Goal: Information Seeking & Learning: Learn about a topic

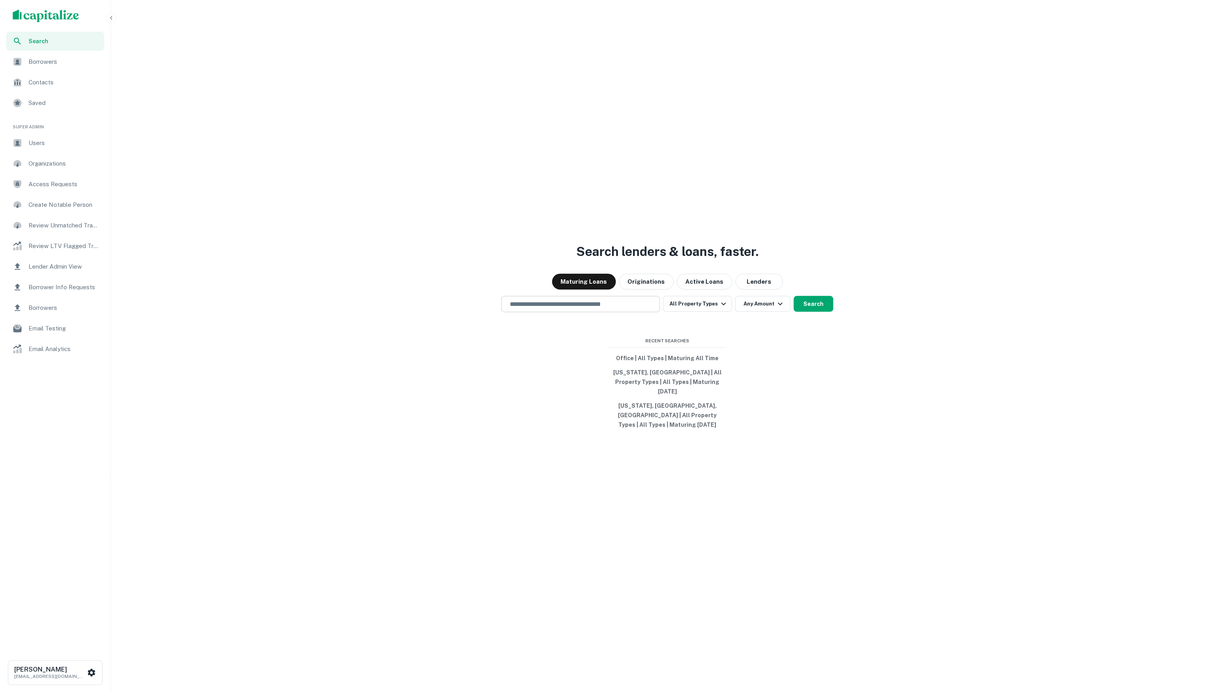
click at [610, 307] on div "​" at bounding box center [580, 304] width 158 height 16
click at [651, 290] on button "Originations" at bounding box center [646, 282] width 55 height 16
drag, startPoint x: 625, startPoint y: 314, endPoint x: 617, endPoint y: 314, distance: 7.9
click at [625, 309] on input "text" at bounding box center [580, 303] width 151 height 9
click at [689, 312] on button "All Property Types" at bounding box center [697, 304] width 69 height 16
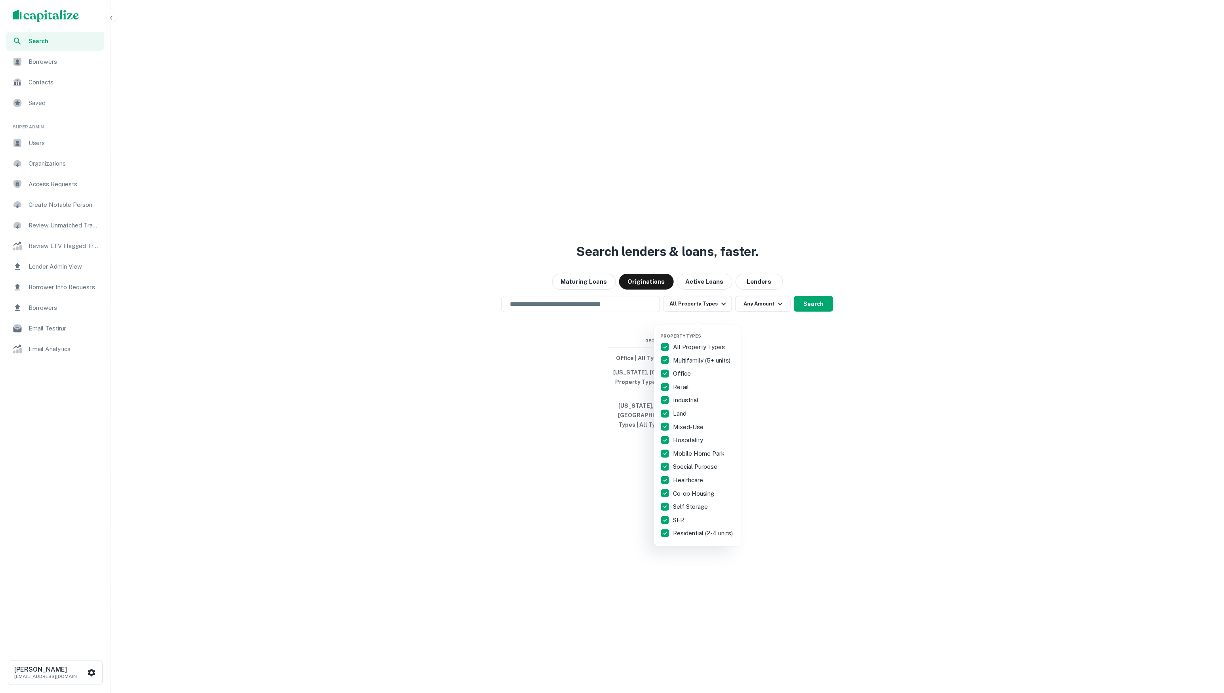
click at [703, 346] on p "All Property Types" at bounding box center [699, 347] width 53 height 10
drag, startPoint x: 716, startPoint y: 358, endPoint x: 734, endPoint y: 359, distance: 17.8
click at [716, 358] on p "Multifamily (5+ units)" at bounding box center [702, 361] width 59 height 10
click at [810, 362] on div at bounding box center [612, 346] width 1224 height 693
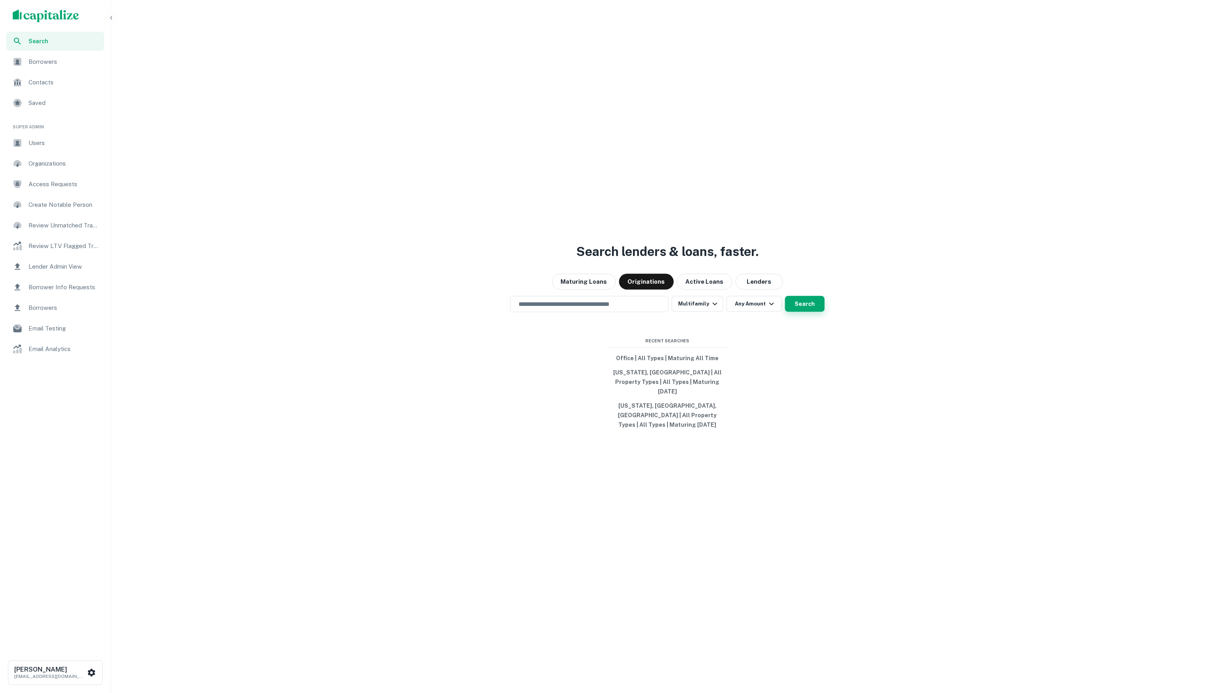
click at [804, 311] on button "Search" at bounding box center [805, 304] width 40 height 16
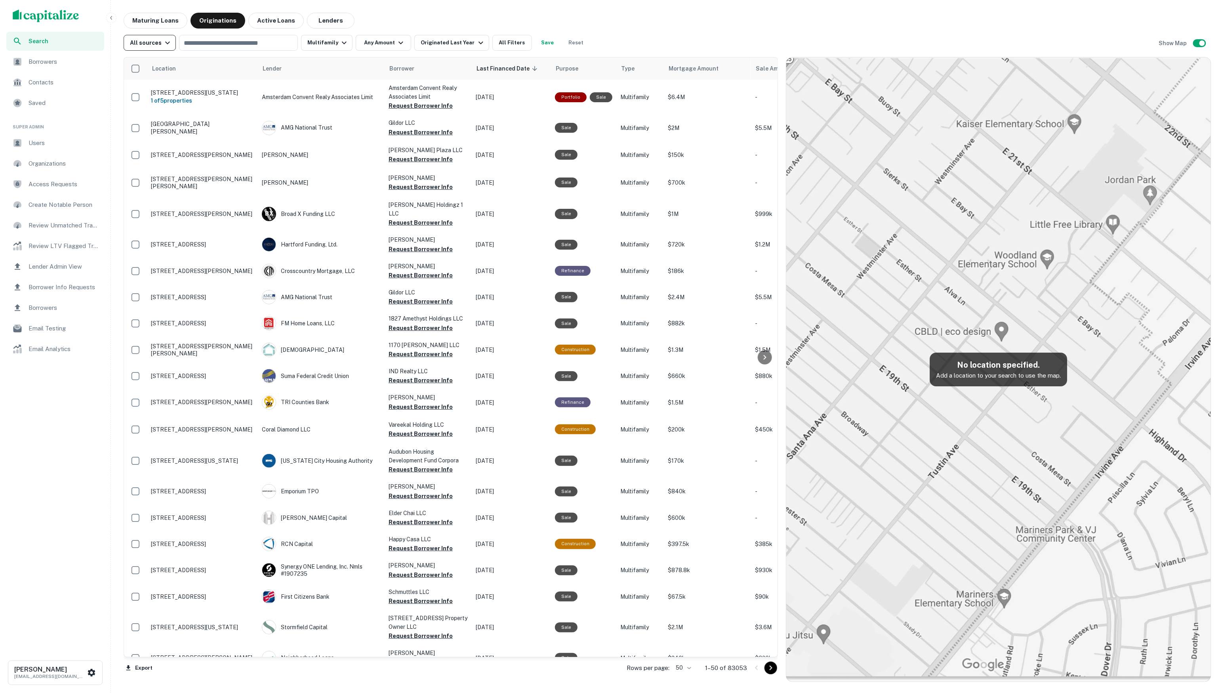
click at [167, 43] on icon "button" at bounding box center [167, 43] width 5 height 3
click at [158, 99] on div "GSE" at bounding box center [150, 102] width 59 height 10
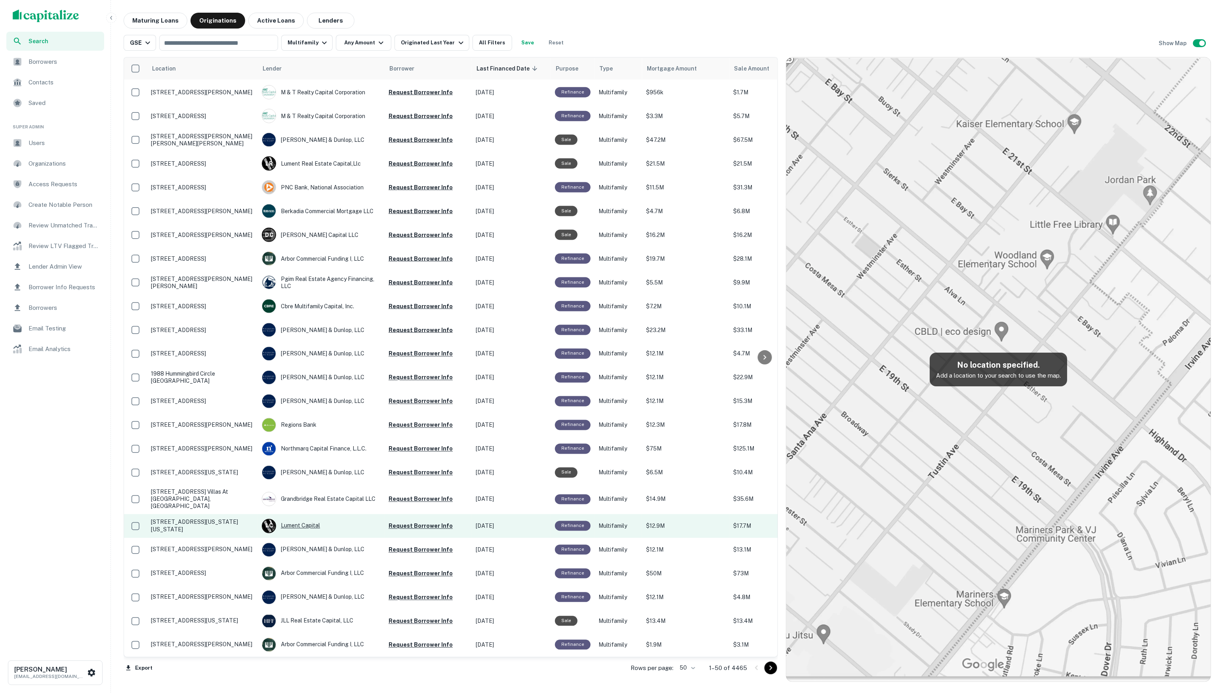
click at [311, 519] on div "L C Lument Capital" at bounding box center [321, 526] width 119 height 14
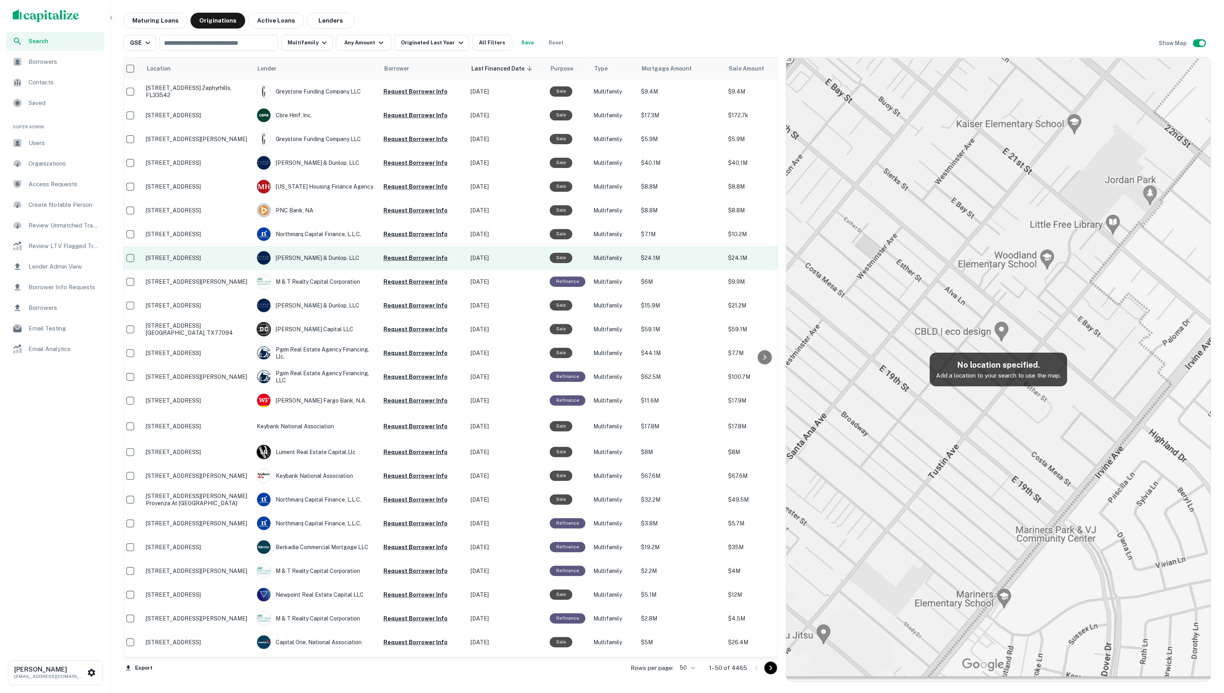
scroll to position [0, 5]
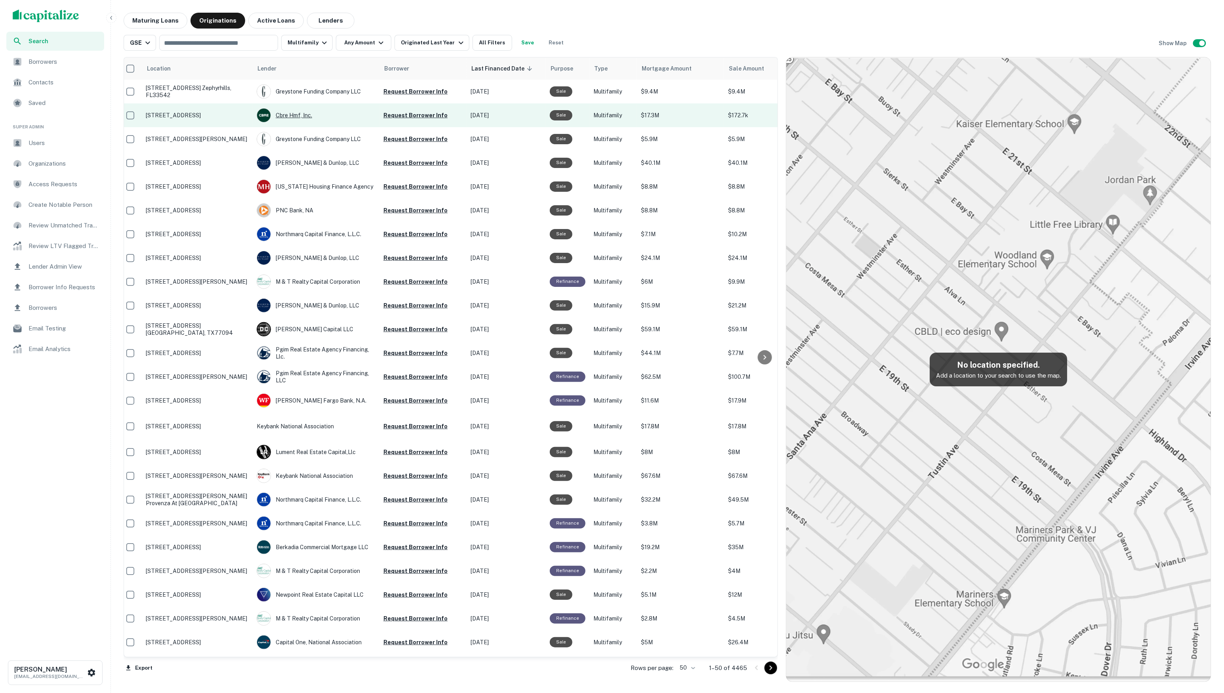
click at [292, 120] on div "Cbre Hmf, Inc." at bounding box center [316, 115] width 119 height 14
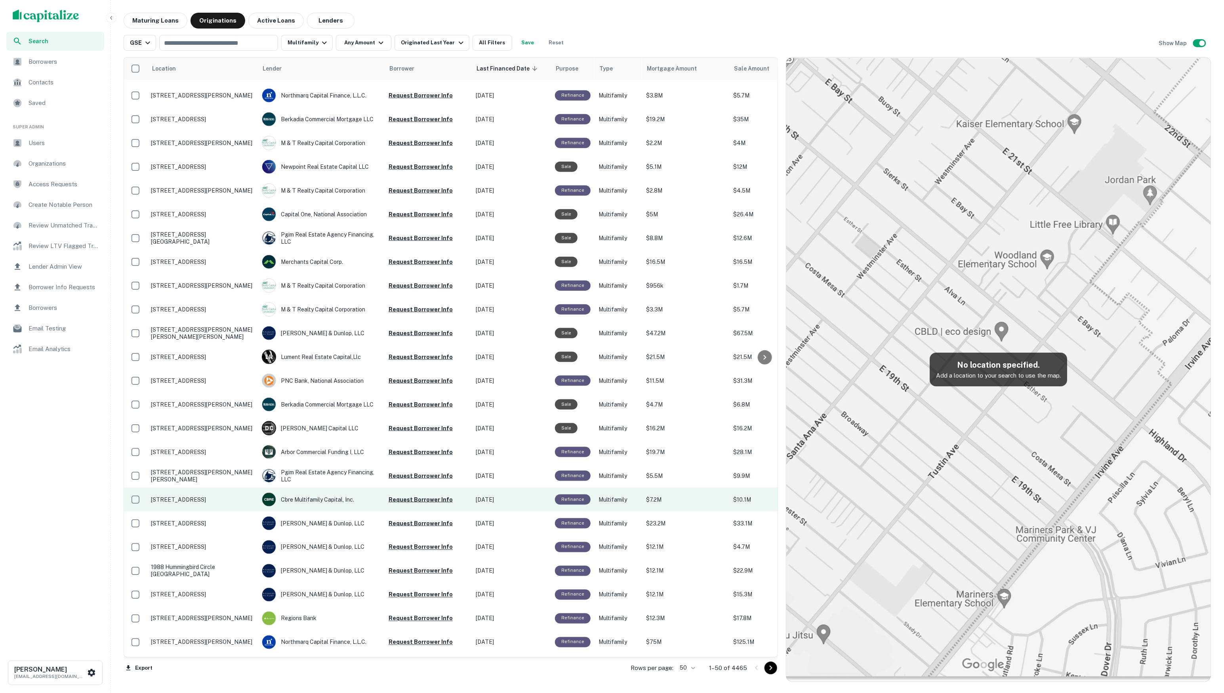
scroll to position [429, 0]
click at [339, 505] on div "Cbre Multifamily Capital, Inc." at bounding box center [321, 498] width 119 height 14
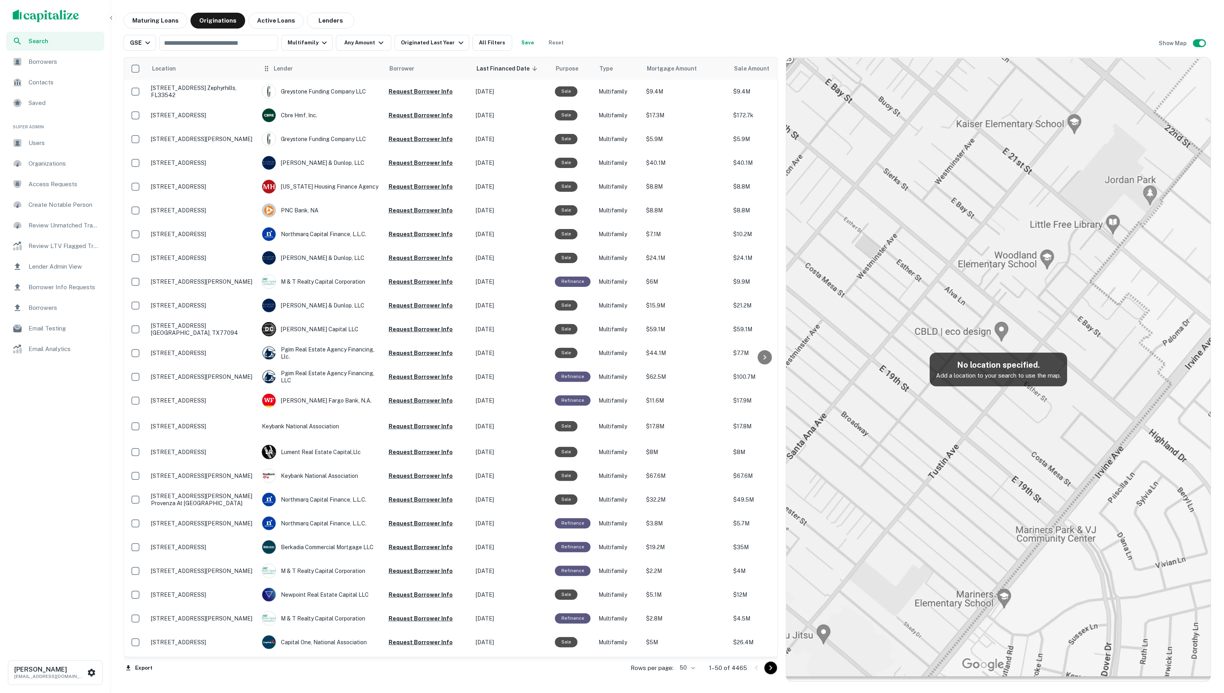
scroll to position [429, 0]
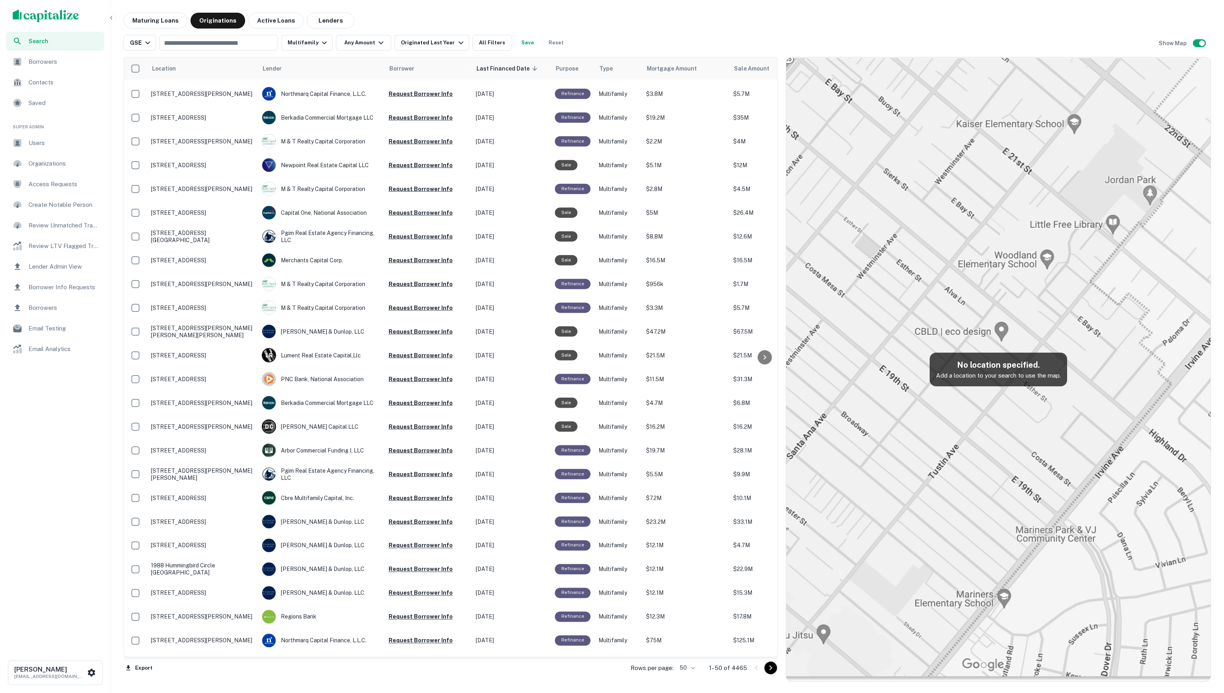
click at [812, 20] on div "Maturing Loans Originations Active Loans Lenders" at bounding box center [668, 21] width 1088 height 16
